Goal: Book appointment/travel/reservation

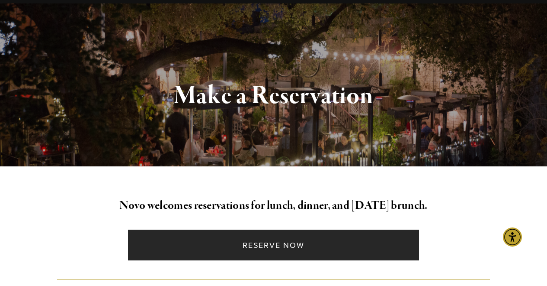
click at [199, 243] on link "Reserve Now" at bounding box center [273, 244] width 291 height 31
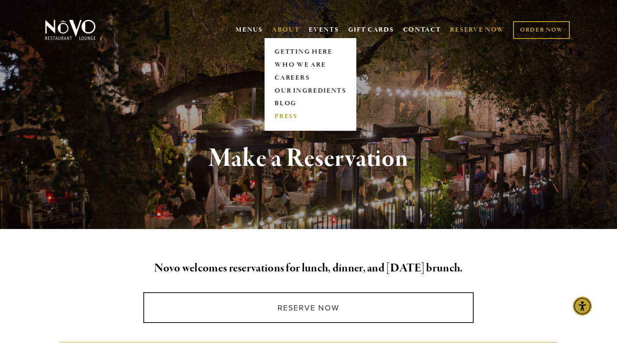
click at [281, 116] on link "PRESS" at bounding box center [310, 116] width 77 height 13
click at [287, 23] on span "ABOUT GETTING HERE WHO WE ARE CAREERS OUR INGREDIENTS BLOG PRESS" at bounding box center [286, 30] width 28 height 16
click at [275, 101] on link "BLOG" at bounding box center [310, 103] width 77 height 13
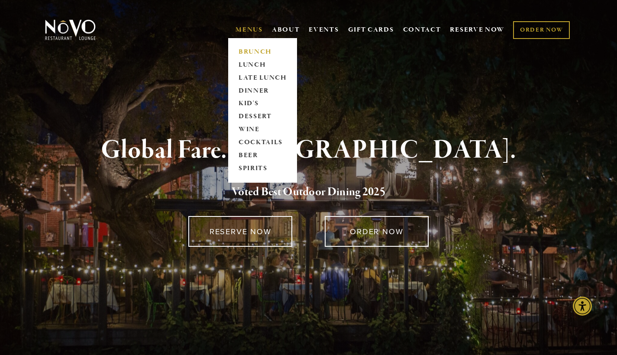
click at [244, 51] on link "BRUNCH" at bounding box center [262, 51] width 54 height 13
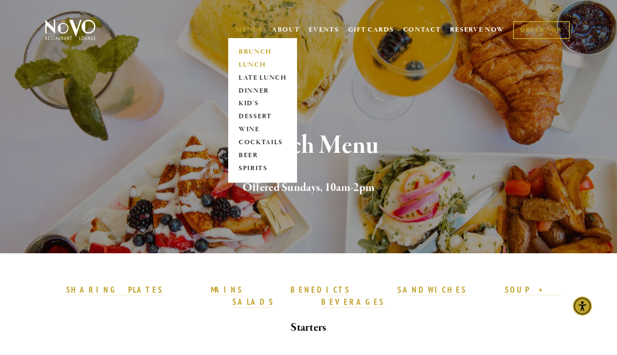
click at [253, 64] on link "LUNCH" at bounding box center [262, 64] width 54 height 13
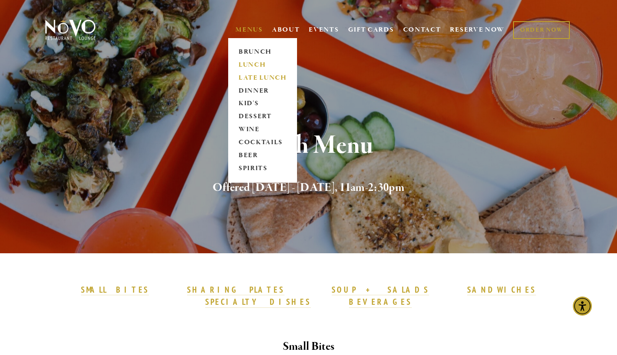
click at [254, 80] on link "LATE LUNCH" at bounding box center [262, 77] width 54 height 13
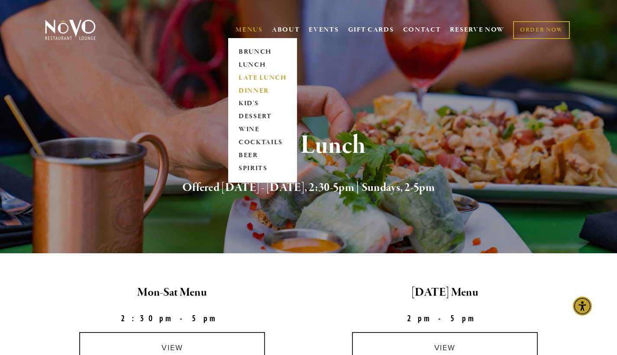
click at [241, 90] on link "DINNER" at bounding box center [262, 90] width 54 height 13
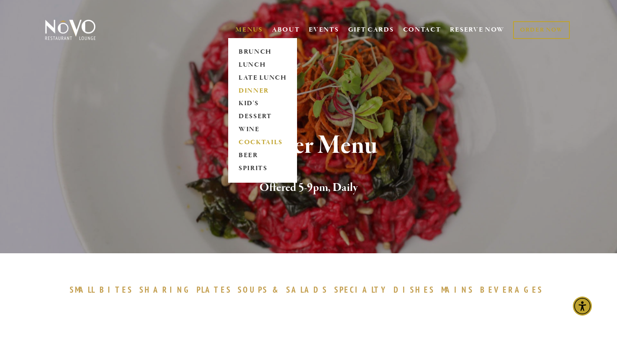
click at [255, 139] on link "COCKTAILS" at bounding box center [262, 142] width 54 height 13
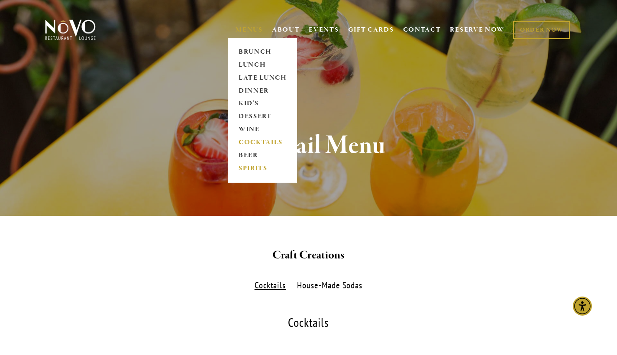
click at [244, 172] on link "SPIRITS" at bounding box center [262, 168] width 54 height 13
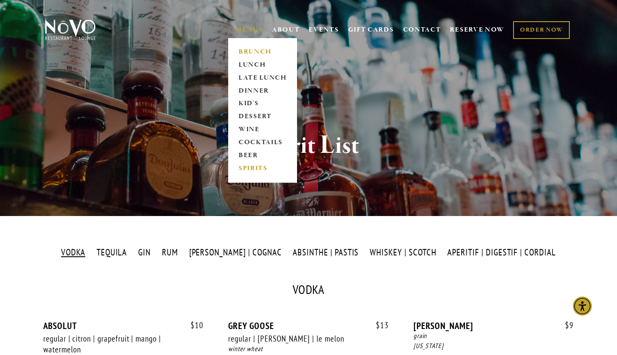
click at [258, 47] on link "BRUNCH" at bounding box center [262, 51] width 54 height 13
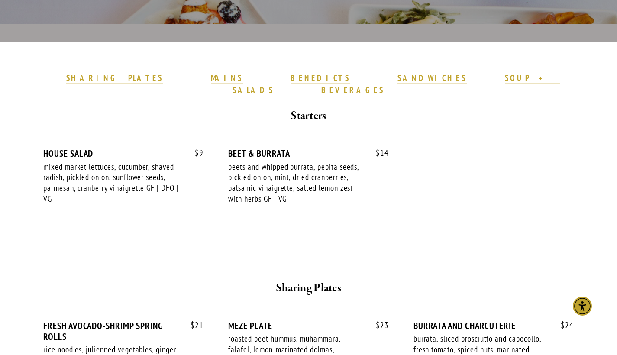
scroll to position [208, 0]
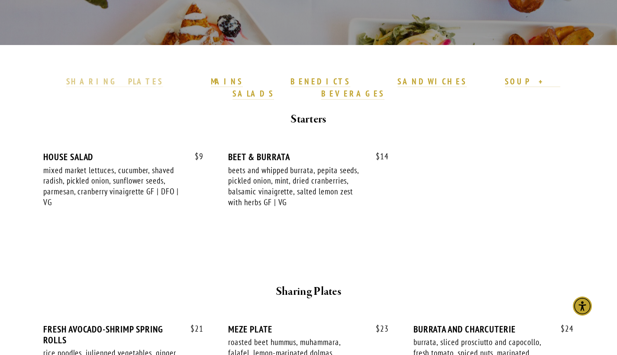
click at [163, 83] on strong "SHARING PLATES" at bounding box center [114, 81] width 97 height 10
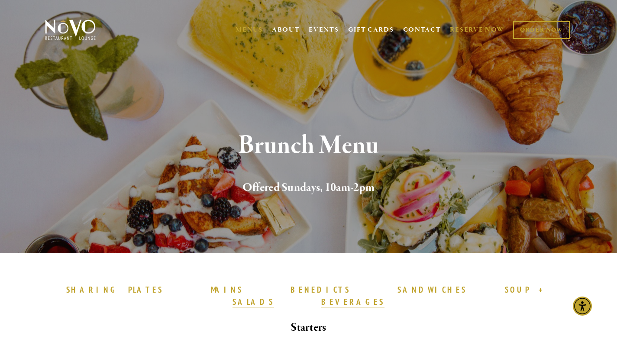
click at [466, 32] on link "RESERVE NOW" at bounding box center [477, 30] width 55 height 16
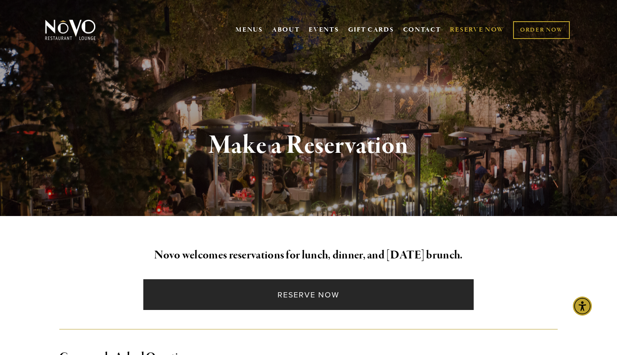
click at [294, 300] on link "Reserve Now" at bounding box center [308, 294] width 330 height 31
